Goal: Transaction & Acquisition: Purchase product/service

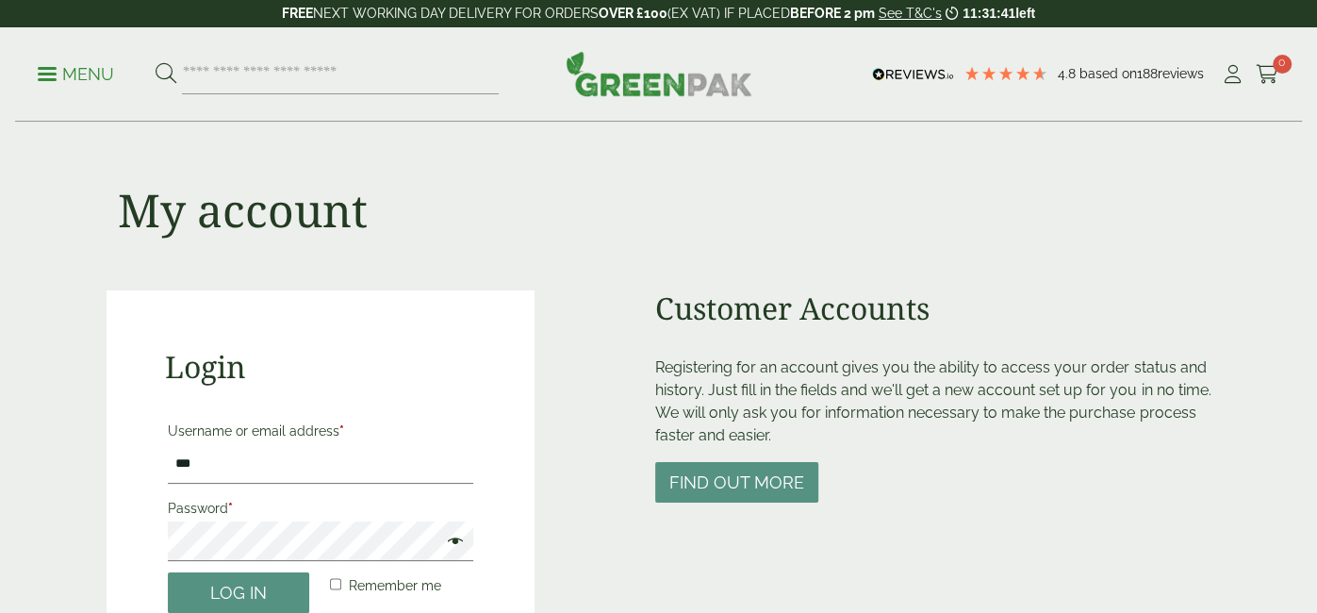
type input "**********"
click at [168, 572] on button "Log in" at bounding box center [238, 592] width 141 height 41
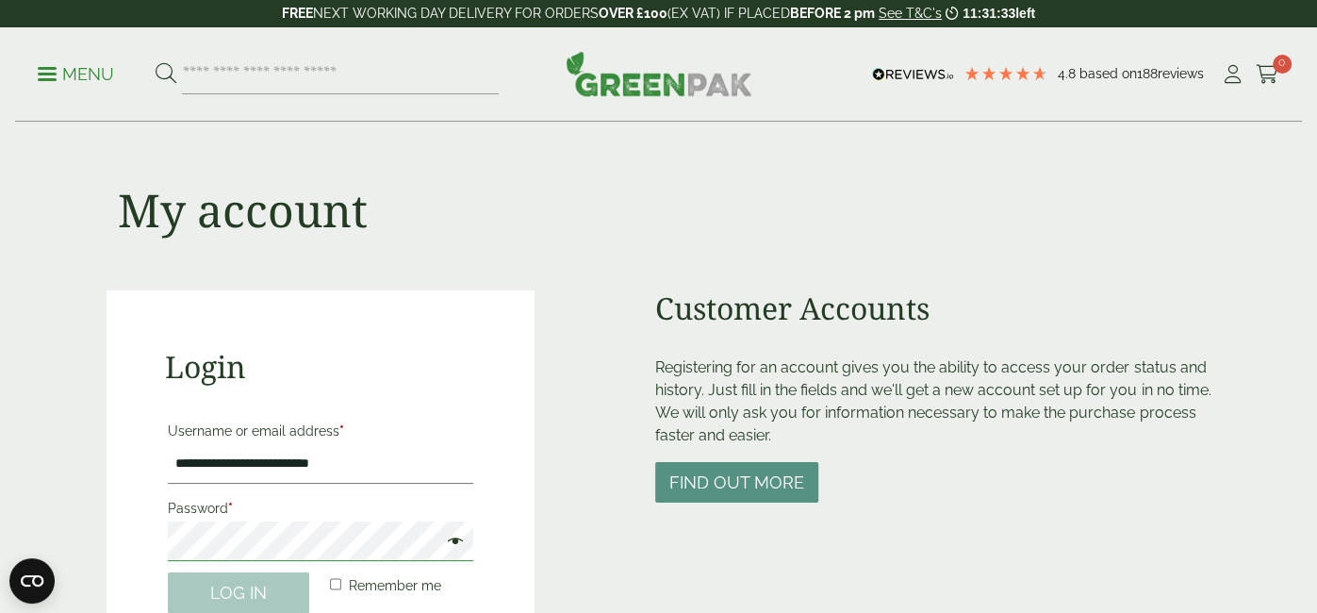
scroll to position [414, 0]
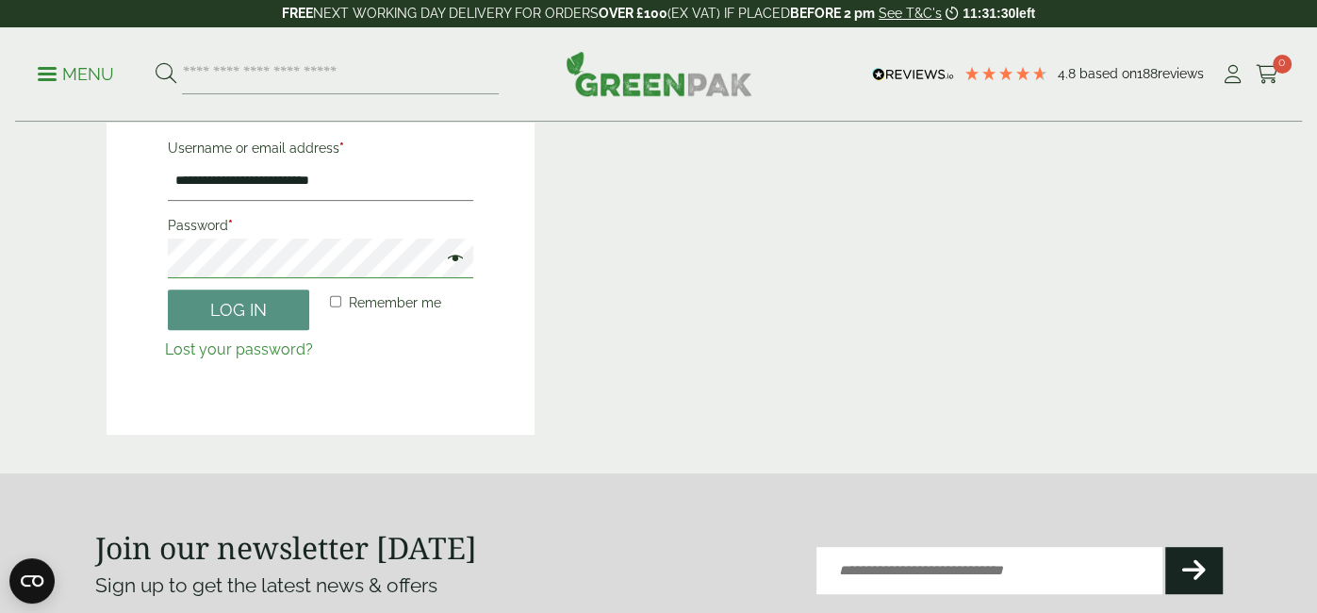
click at [168, 289] on button "Log in" at bounding box center [238, 309] width 141 height 41
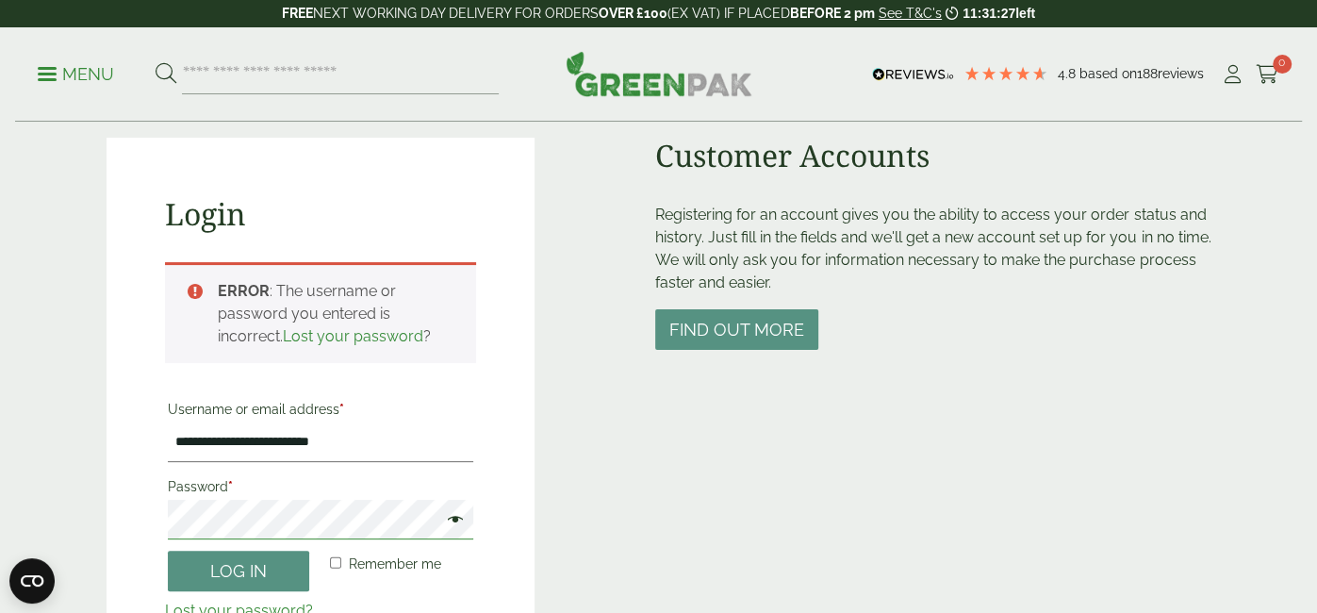
click at [168, 551] on button "Log in" at bounding box center [238, 571] width 141 height 41
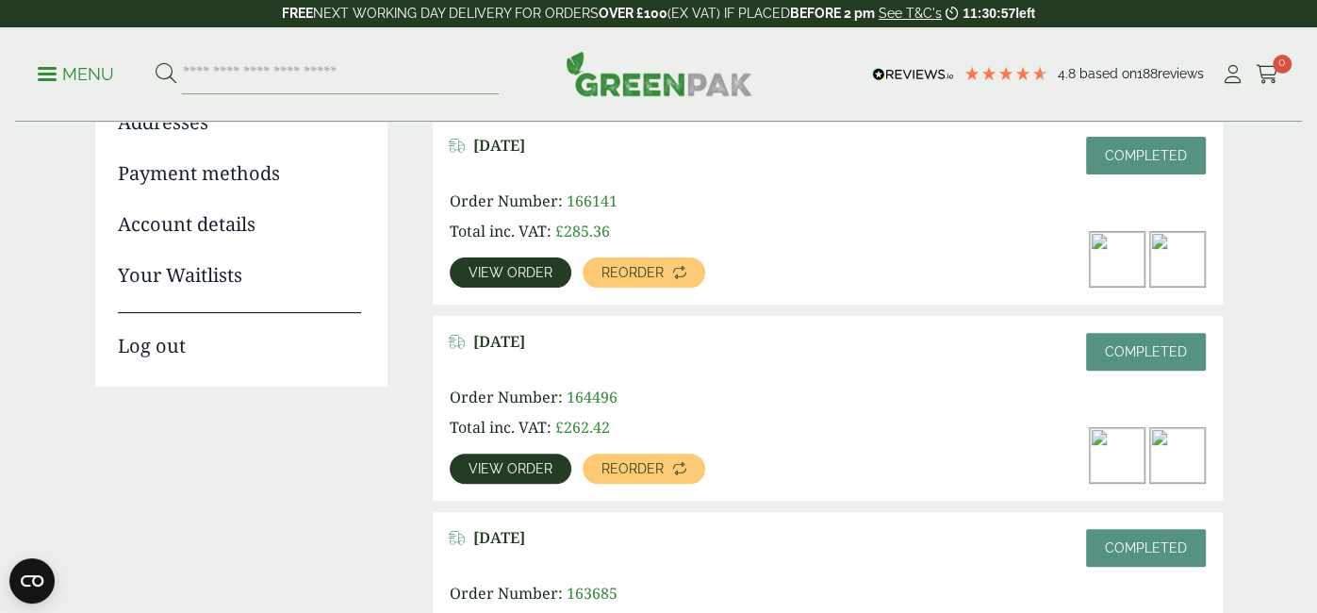
scroll to position [297, 0]
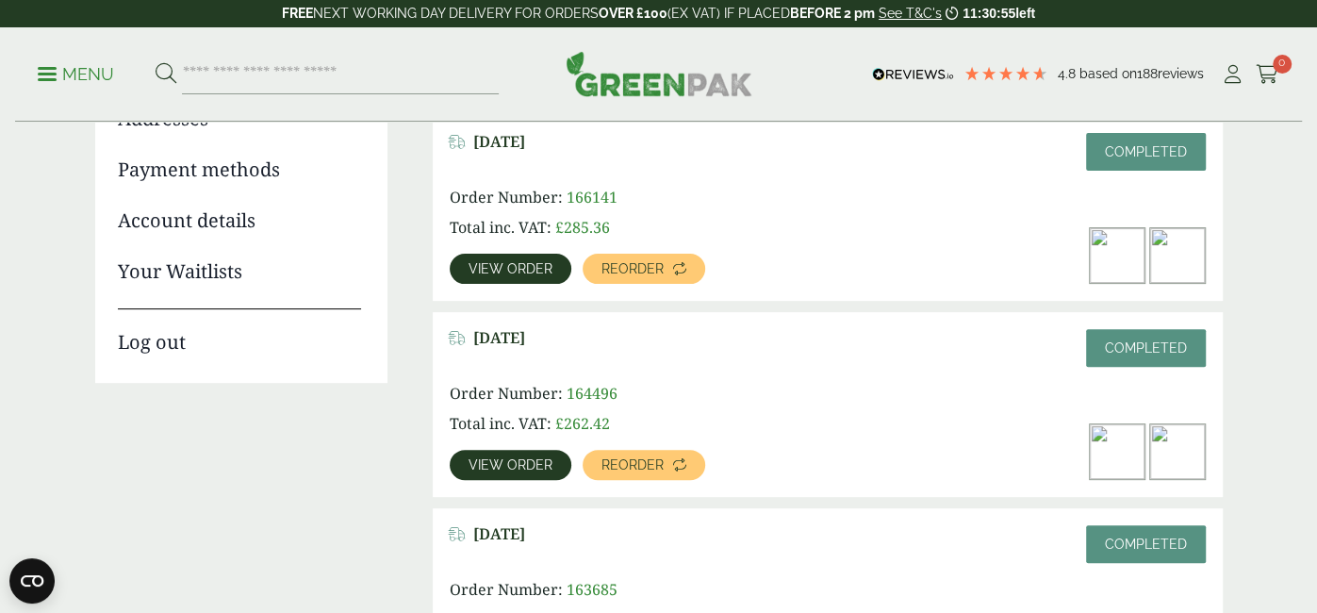
click at [484, 272] on span "View order" at bounding box center [511, 268] width 84 height 13
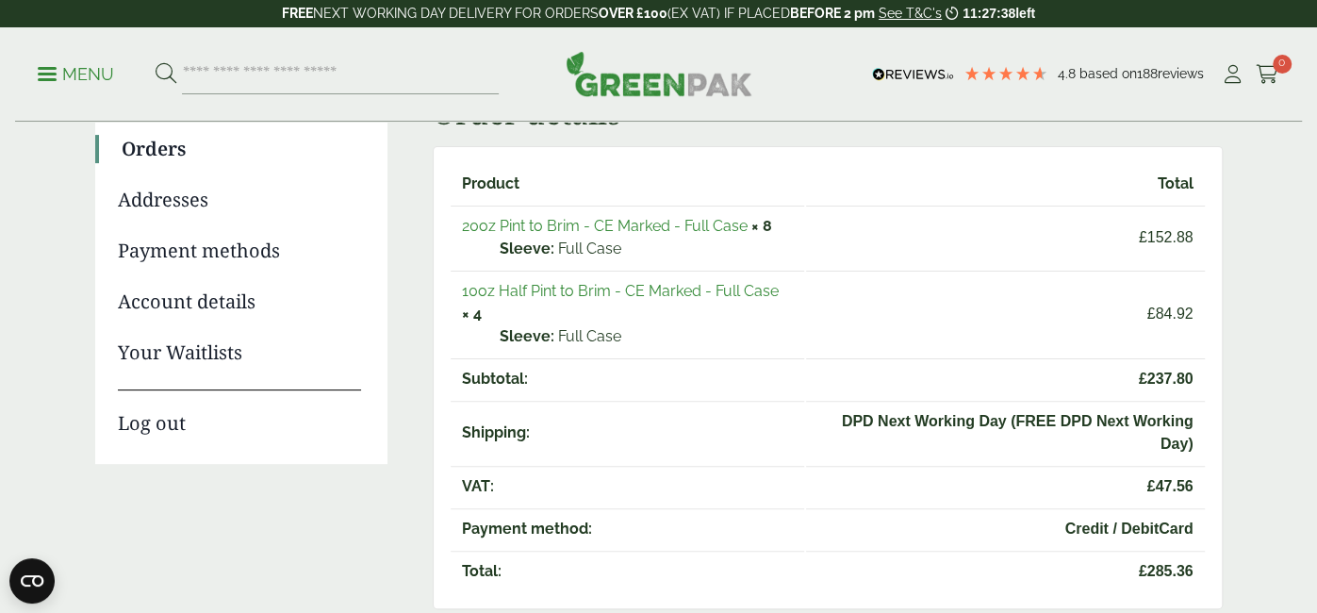
scroll to position [218, 0]
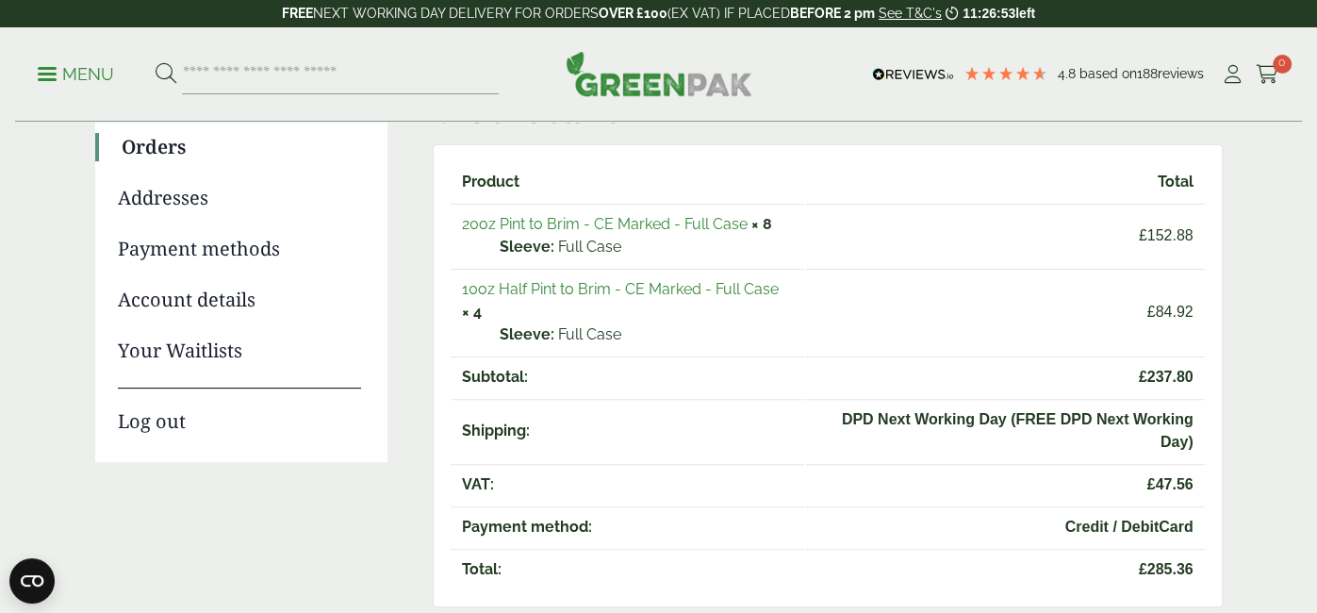
click at [667, 217] on link "20oz Pint to Brim - CE Marked - Full Case" at bounding box center [605, 224] width 286 height 18
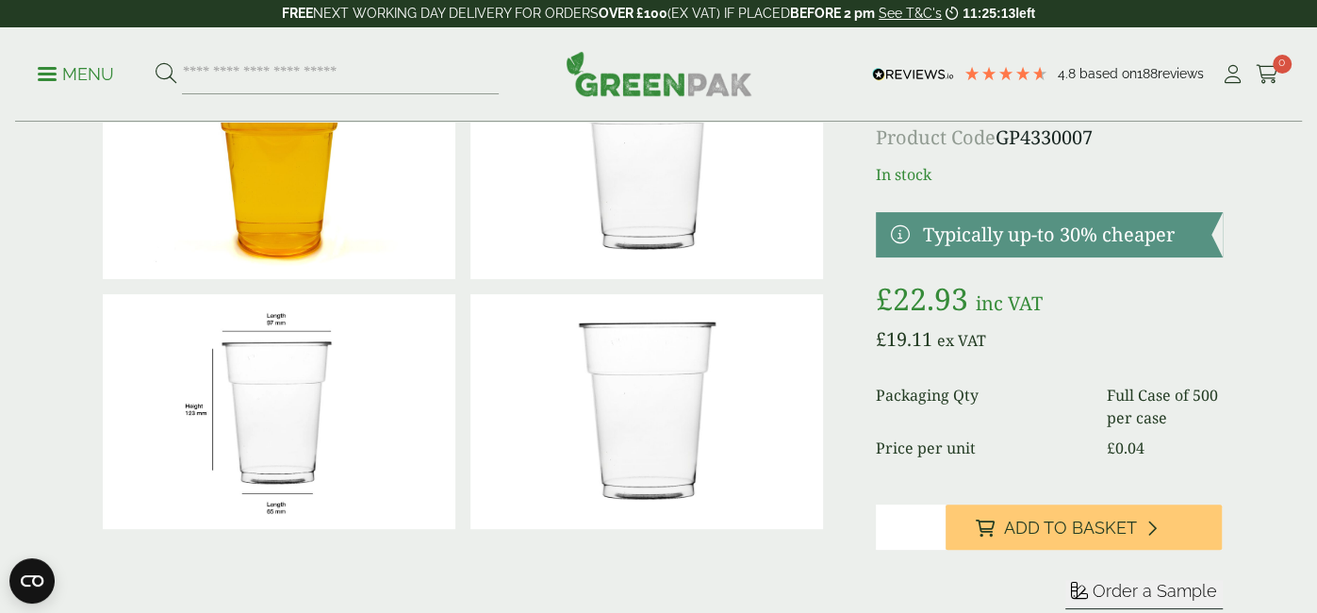
scroll to position [149, 0]
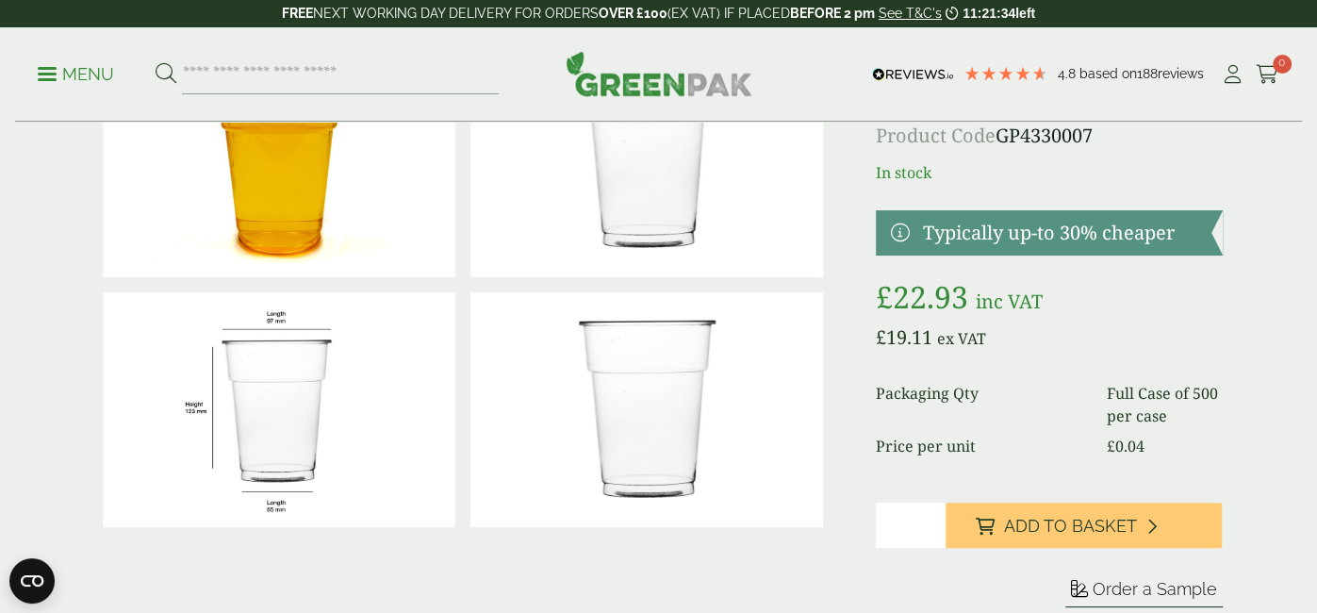
click at [933, 515] on input "*" at bounding box center [910, 524] width 69 height 45
type input "*"
click at [933, 515] on input "*" at bounding box center [910, 524] width 69 height 45
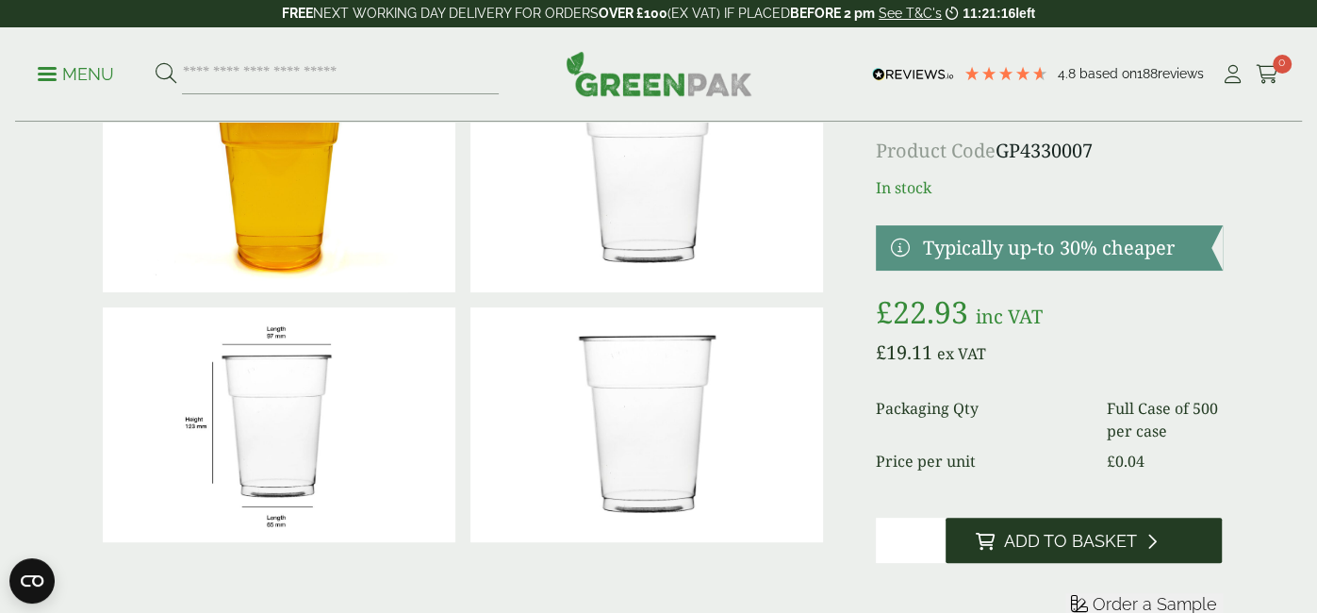
scroll to position [135, 0]
click at [1093, 527] on button "Add to Basket" at bounding box center [1084, 539] width 277 height 45
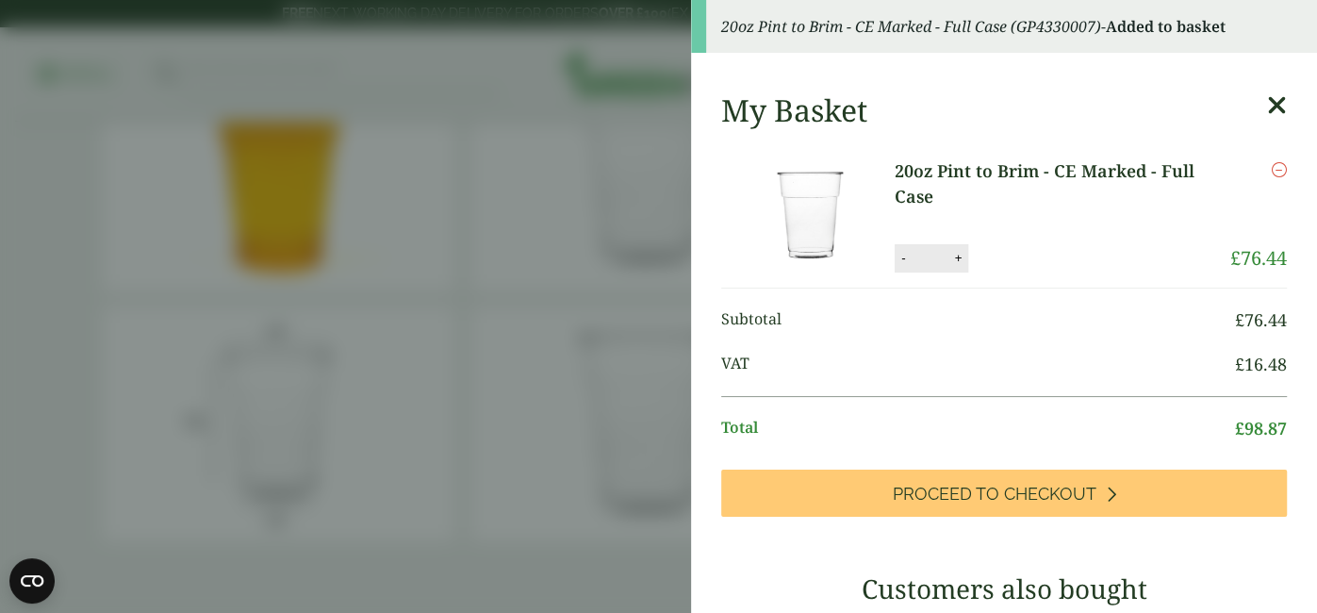
click at [1275, 108] on icon at bounding box center [1277, 105] width 20 height 26
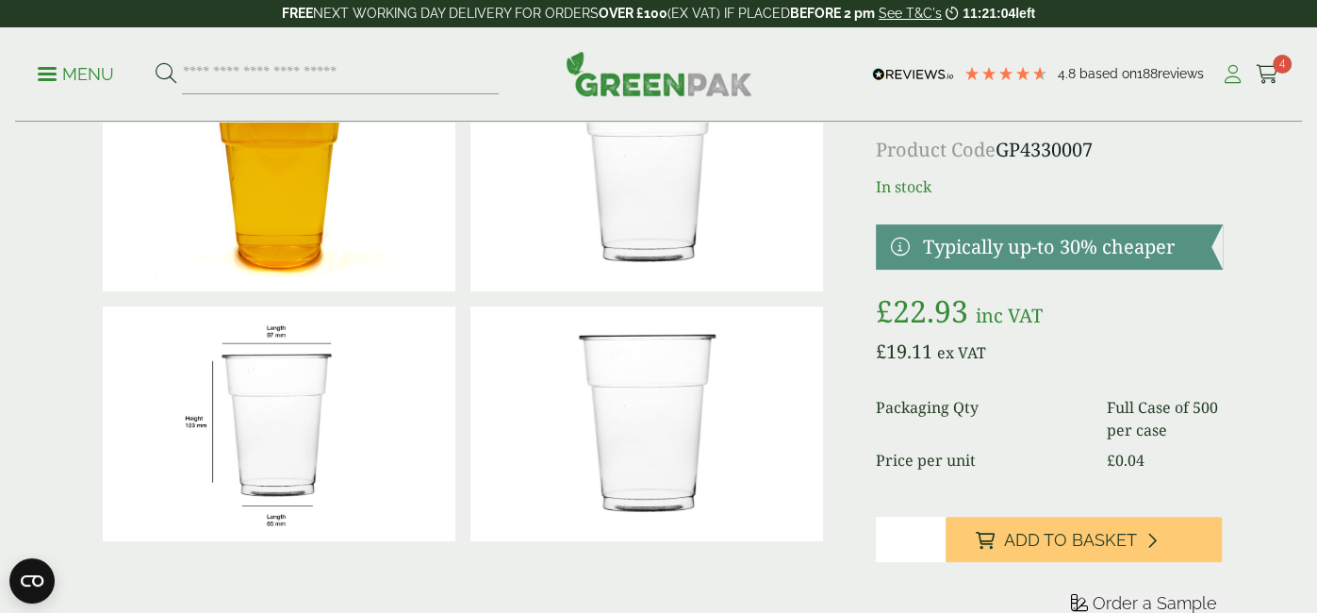
click at [1225, 77] on icon at bounding box center [1233, 74] width 24 height 19
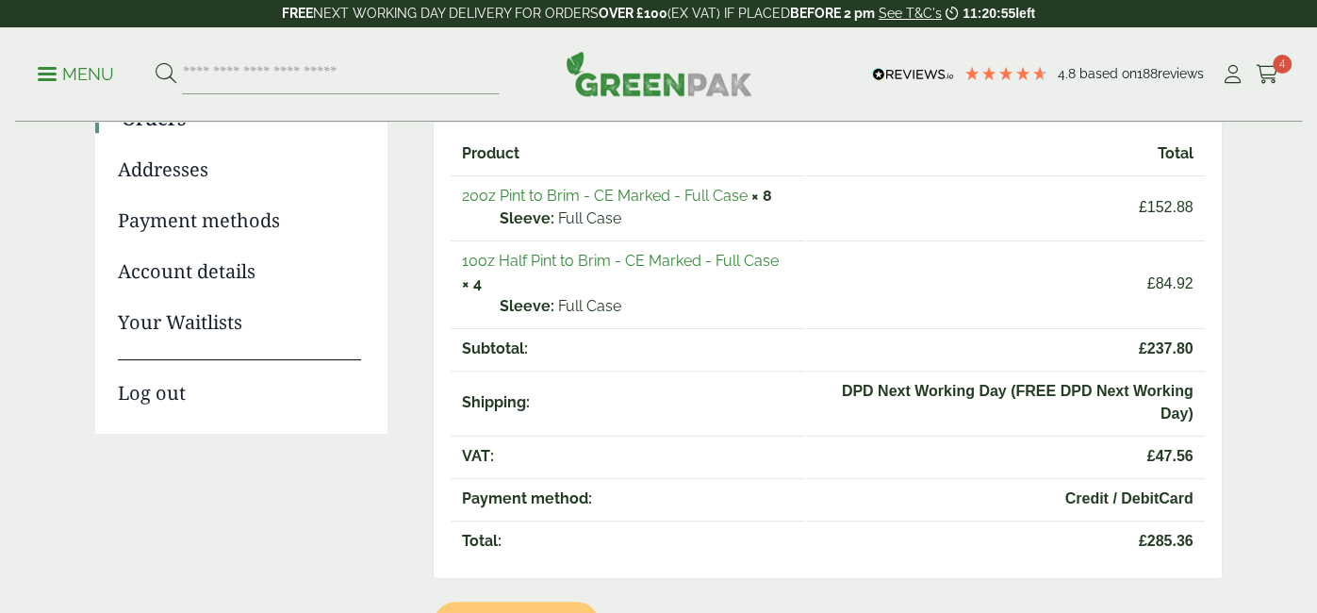
click at [597, 255] on link "10oz Half Pint to Brim - CE Marked - Full Case" at bounding box center [620, 261] width 317 height 18
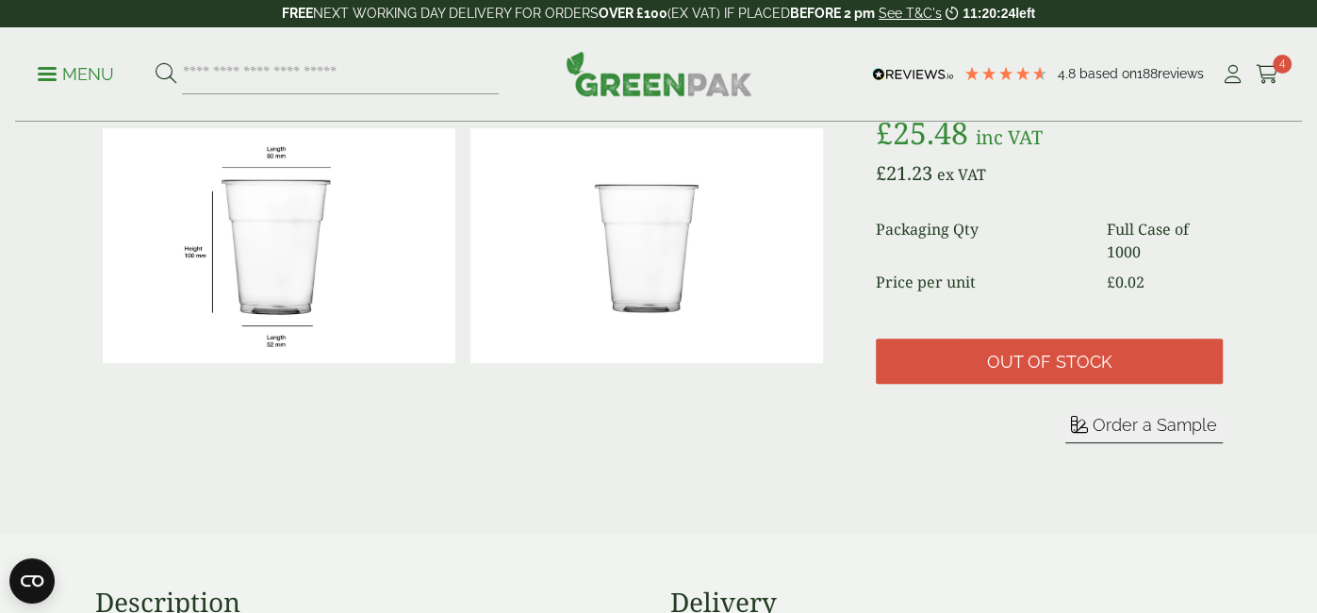
scroll to position [315, 0]
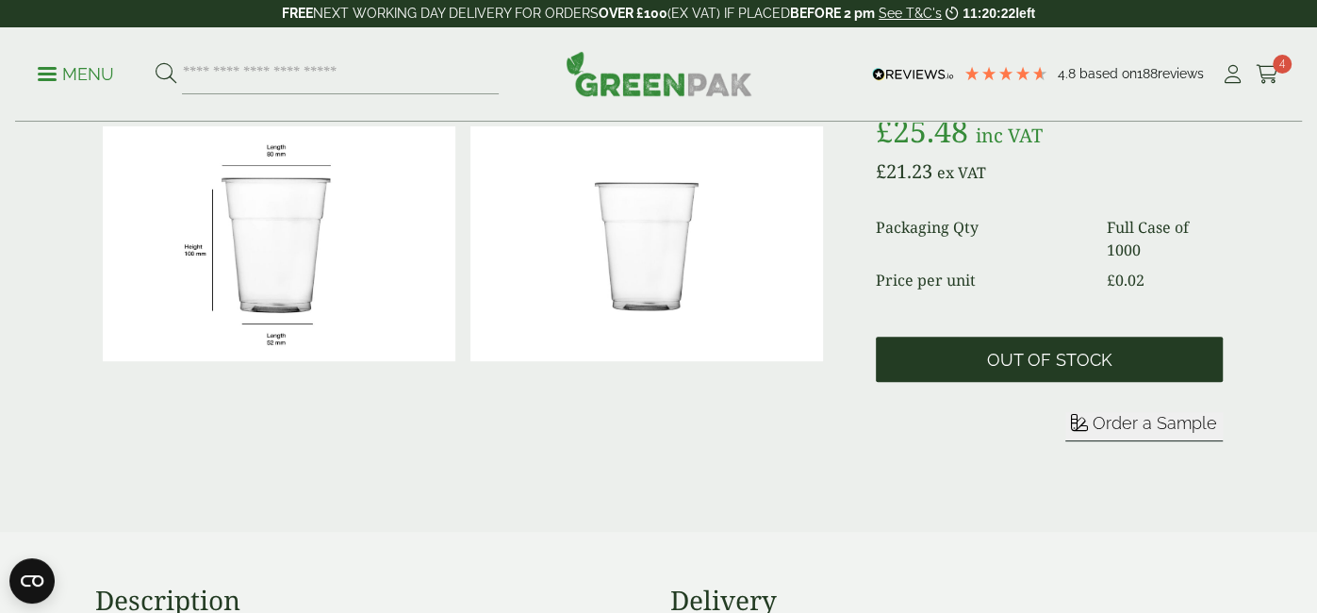
click at [996, 359] on span "Out of stock" at bounding box center [1048, 360] width 125 height 21
click at [897, 366] on span "Out of stock" at bounding box center [1049, 359] width 346 height 45
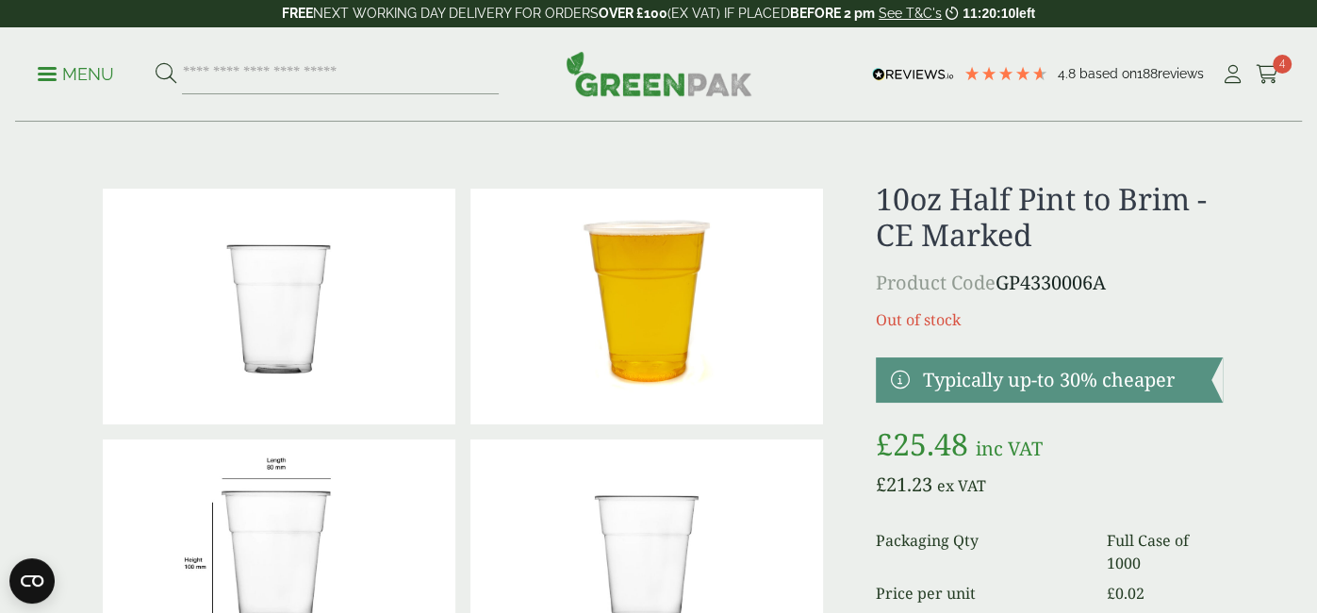
scroll to position [0, 0]
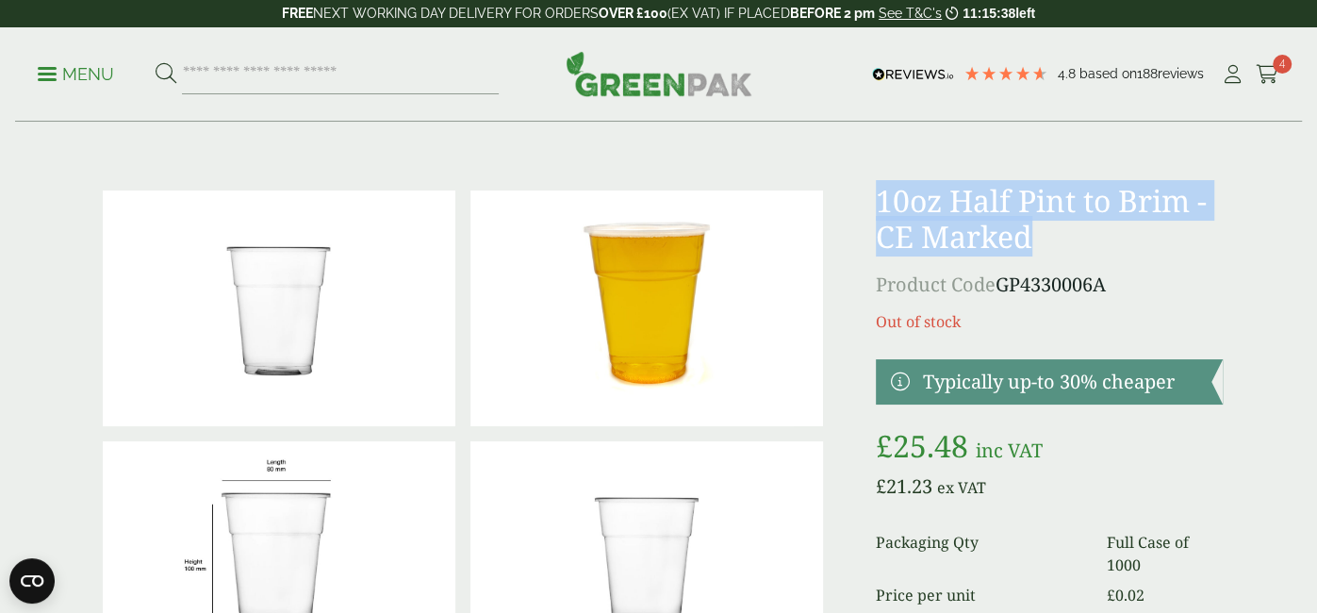
drag, startPoint x: 1031, startPoint y: 238, endPoint x: 881, endPoint y: 200, distance: 154.6
click at [881, 200] on h1 "10oz Half Pint to Brim - CE Marked" at bounding box center [1049, 219] width 346 height 73
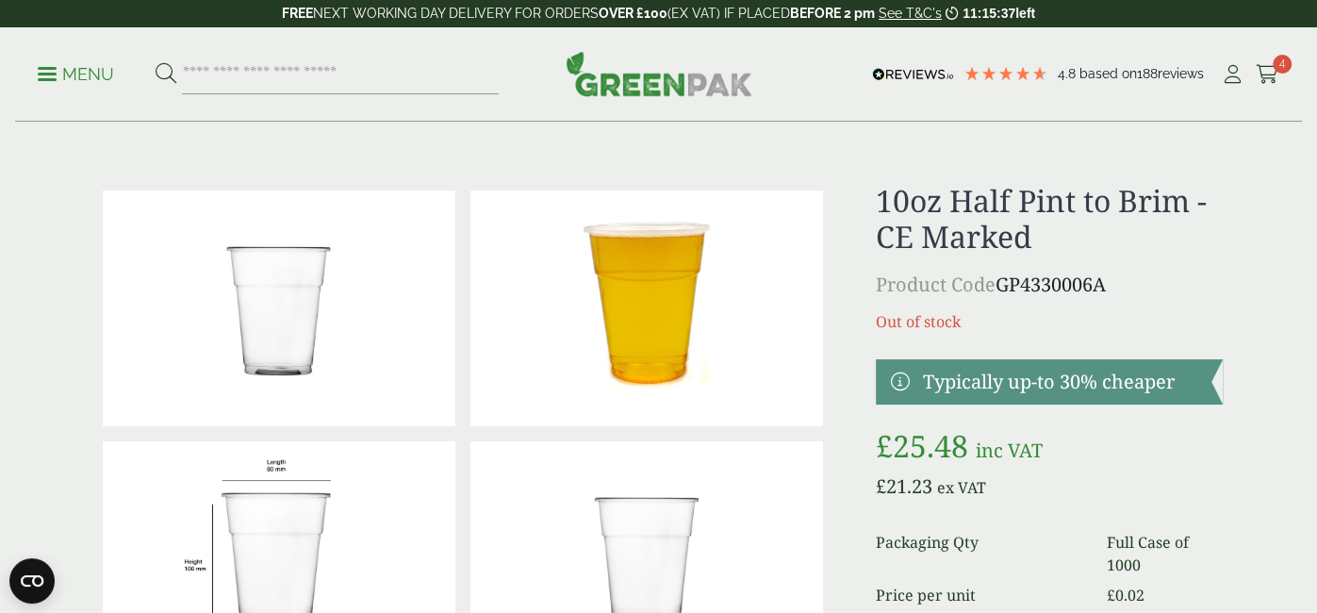
click at [897, 208] on h1 "10oz Half Pint to Brim - CE Marked" at bounding box center [1049, 219] width 346 height 73
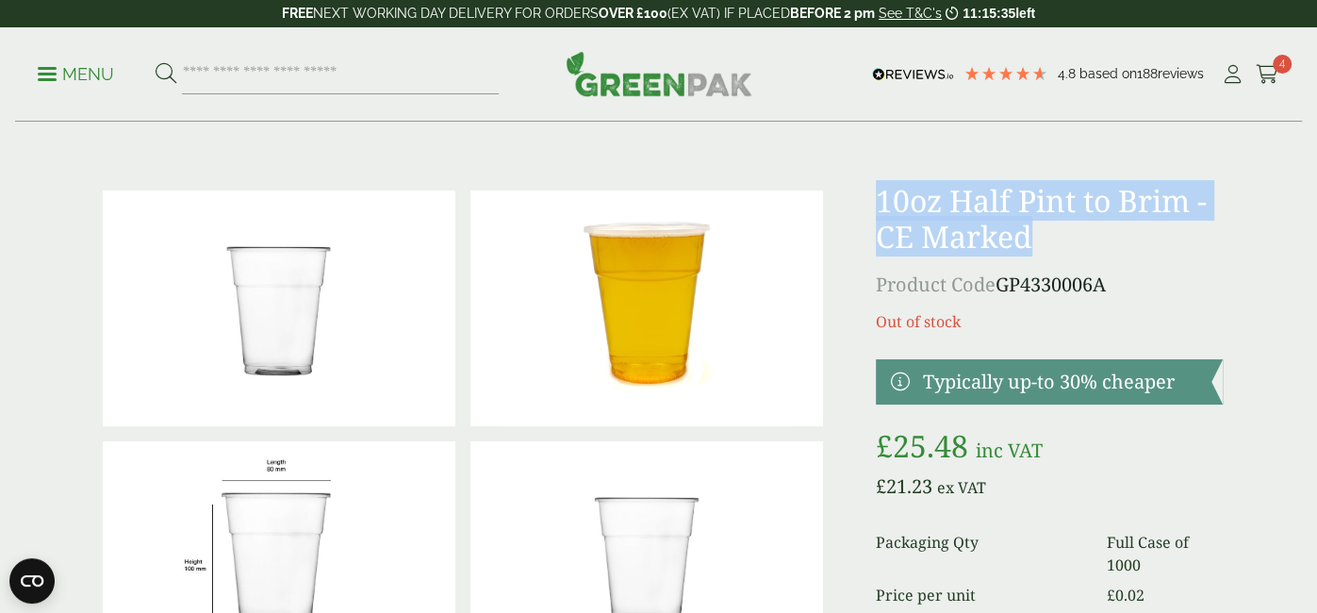
copy div "10oz Half Pint to Brim - CE Marked"
click at [1075, 283] on p "Product Code GP4330006A" at bounding box center [1049, 285] width 346 height 28
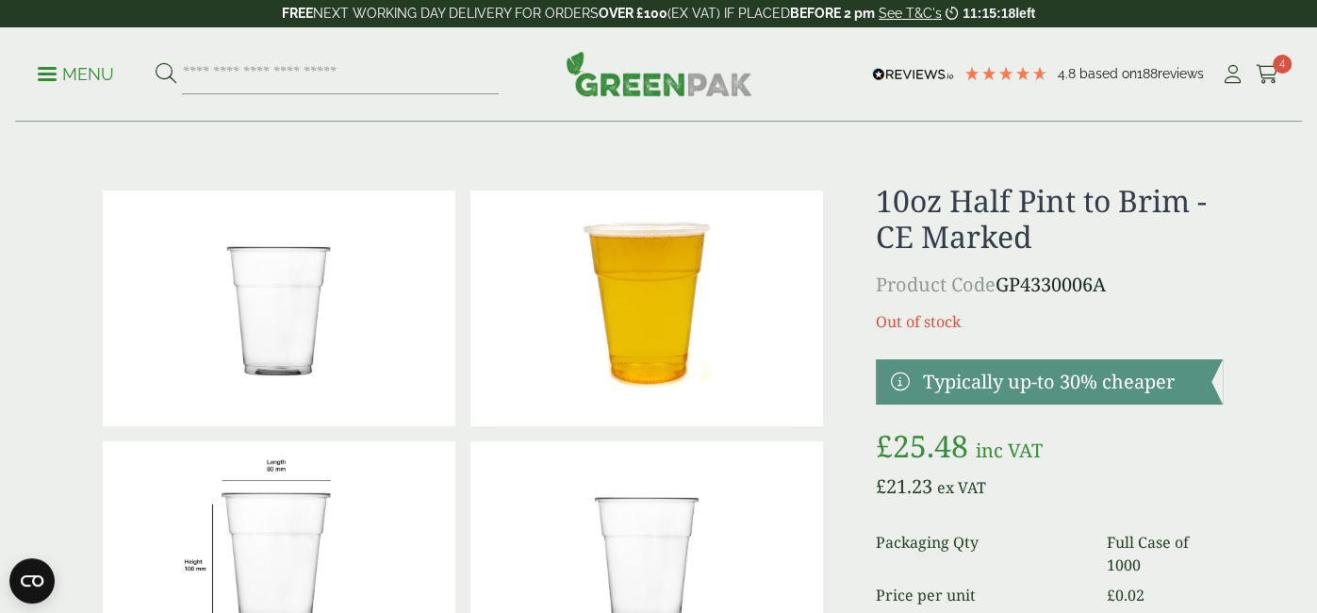
click at [1075, 283] on p "Product Code GP4330006A" at bounding box center [1049, 285] width 346 height 28
copy p "GP4330006A"
